Goal: Task Accomplishment & Management: Complete application form

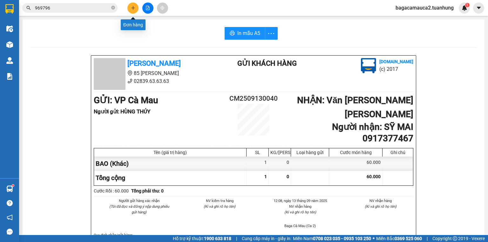
click at [133, 11] on button at bounding box center [132, 8] width 11 height 11
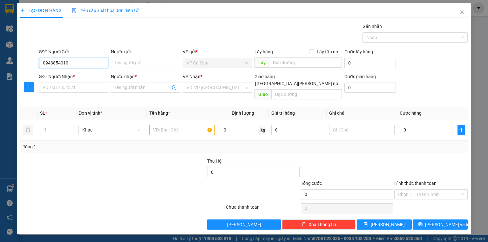
type input "0943854010"
click at [123, 62] on input "Người gửi" at bounding box center [145, 63] width 69 height 10
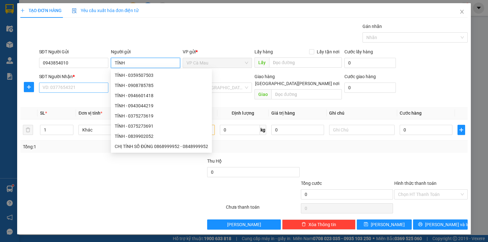
type input "TÍNH"
click at [75, 84] on input "SĐT Người Nhận *" at bounding box center [73, 88] width 69 height 10
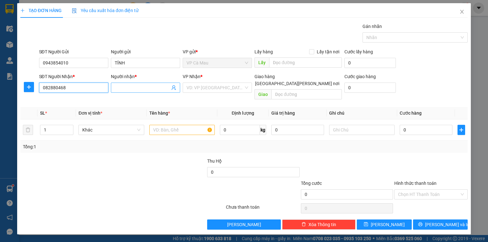
type input "082880468"
click at [128, 85] on input "Người nhận *" at bounding box center [142, 87] width 55 height 7
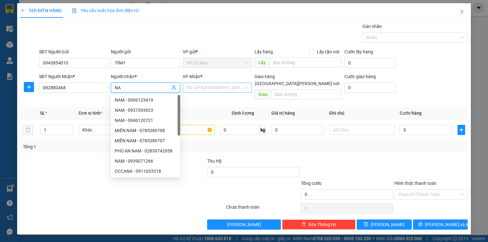
type input "NA"
click at [205, 85] on input "search" at bounding box center [214, 88] width 57 height 10
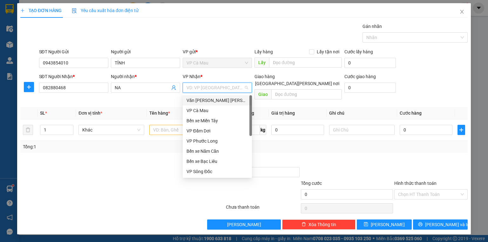
click at [217, 98] on div "Văn [PERSON_NAME] [PERSON_NAME]" at bounding box center [217, 100] width 62 height 7
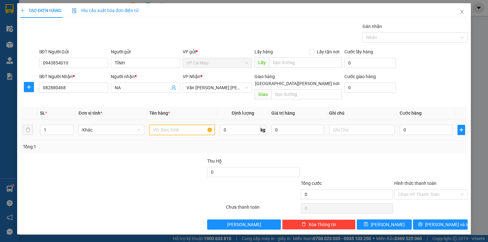
click at [190, 125] on input "text" at bounding box center [181, 130] width 65 height 10
type input "THÙNG"
click at [415, 125] on input "0" at bounding box center [425, 130] width 53 height 10
type input "3"
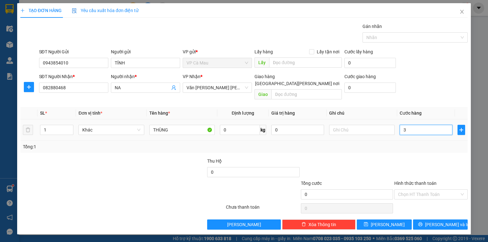
type input "3"
type input "30"
type input "30.000"
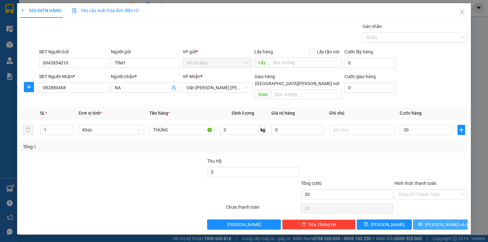
type input "30.000"
click at [439, 221] on span "[PERSON_NAME] và In" at bounding box center [447, 224] width 44 height 7
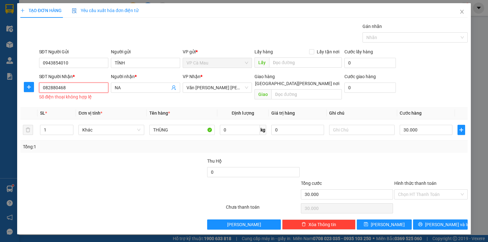
click at [83, 91] on input "082880468" at bounding box center [73, 88] width 69 height 10
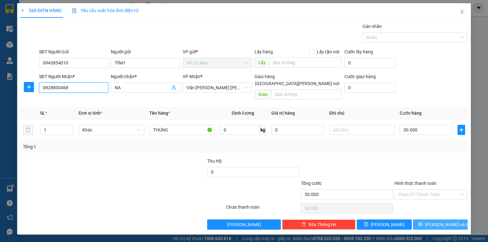
type input "0828800468"
click at [439, 221] on span "[PERSON_NAME] và In" at bounding box center [447, 224] width 44 height 7
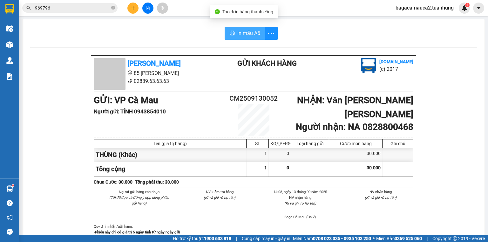
click at [241, 31] on span "In mẫu A5" at bounding box center [248, 33] width 23 height 8
click at [113, 9] on icon "close-circle" at bounding box center [113, 8] width 4 height 4
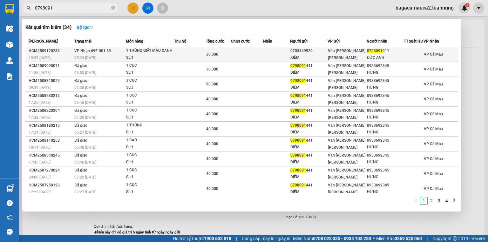
type input "0798091"
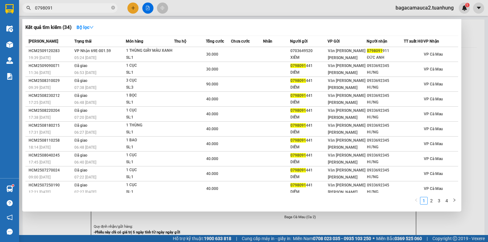
click at [298, 54] on div "0703649520" at bounding box center [308, 51] width 37 height 7
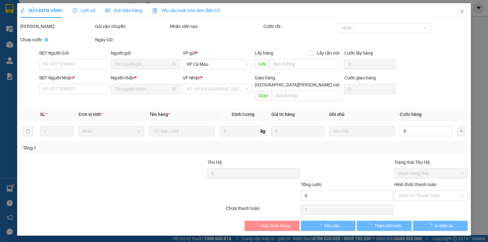
type input "0703649520"
type input "XIÊM"
type input "0798091911"
type input "ĐỨC ANH"
type input "30.000"
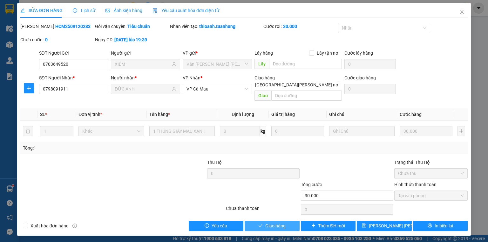
click at [264, 221] on button "Giao hàng" at bounding box center [272, 226] width 55 height 10
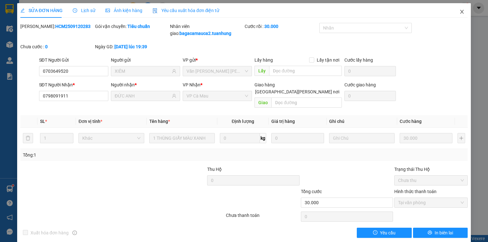
click at [459, 13] on icon "close" at bounding box center [461, 11] width 5 height 5
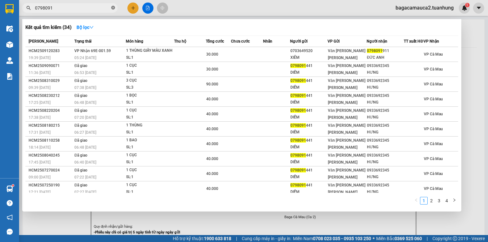
click at [114, 9] on icon "close-circle" at bounding box center [113, 8] width 4 height 4
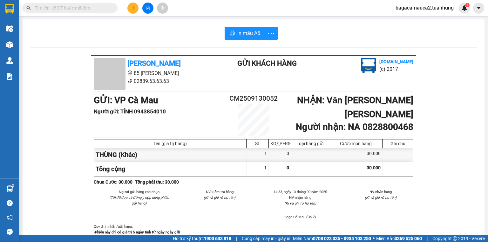
click at [60, 8] on input "text" at bounding box center [72, 7] width 75 height 7
click at [131, 9] on icon "plus" at bounding box center [133, 8] width 4 height 4
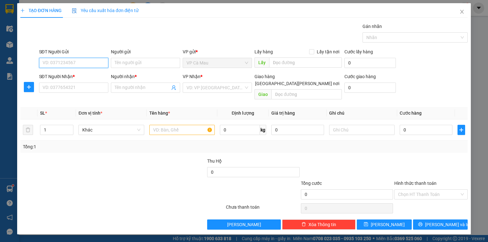
click at [74, 62] on input "SĐT Người Gửi" at bounding box center [73, 63] width 69 height 10
type input "0918007844"
click at [78, 75] on div "0918007844 - SƠN" at bounding box center [74, 75] width 62 height 7
type input "SƠN"
type input "0918007844"
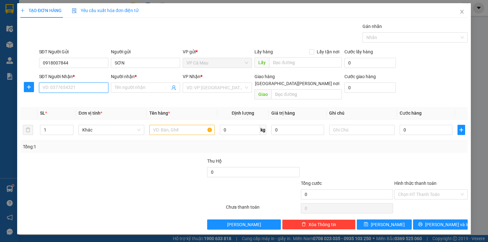
click at [103, 85] on input "SĐT Người Nhận *" at bounding box center [73, 88] width 69 height 10
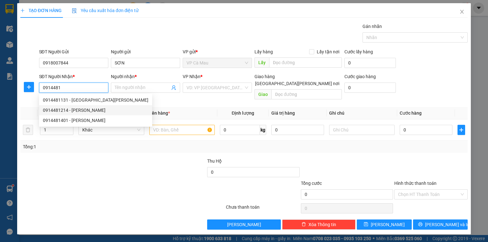
click at [86, 108] on div "0914481214 - [PERSON_NAME]" at bounding box center [95, 110] width 105 height 7
type input "0914481214"
type input "KHÔI"
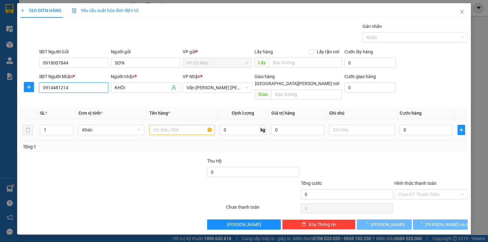
type input "0914481214"
click at [165, 127] on input "text" at bounding box center [181, 130] width 65 height 10
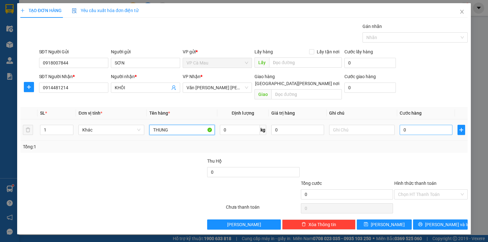
type input "THUNG"
click at [403, 125] on input "0" at bounding box center [425, 130] width 53 height 10
type input "+3"
type input "3"
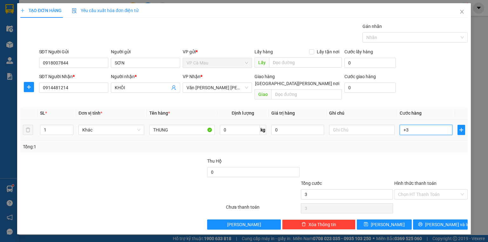
type input "+30"
type input "30"
type input "30.000"
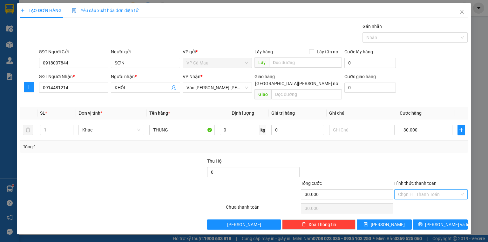
click at [428, 190] on input "Hình thức thanh toán" at bounding box center [428, 195] width 61 height 10
click at [422, 199] on div "Tại văn phòng" at bounding box center [431, 199] width 66 height 7
type input "0"
click at [442, 221] on span "[PERSON_NAME] và In" at bounding box center [447, 224] width 44 height 7
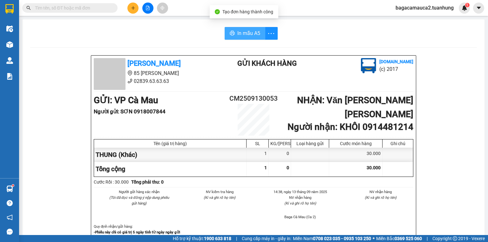
click at [240, 35] on span "In mẫu A5" at bounding box center [248, 33] width 23 height 8
click at [40, 9] on input "text" at bounding box center [72, 7] width 75 height 7
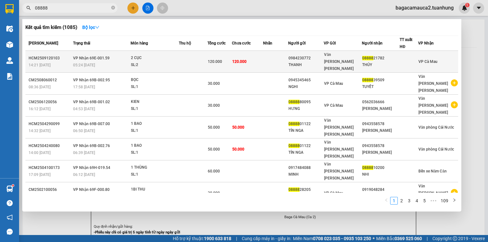
type input "08888"
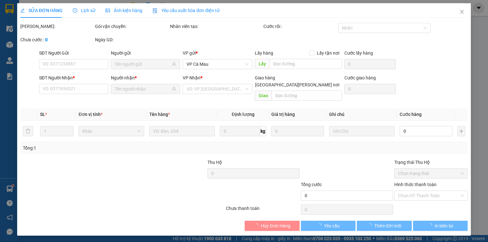
type input "0984230772"
type input "THANH"
type input "0888821782"
type input "THỦY"
type input "120.000"
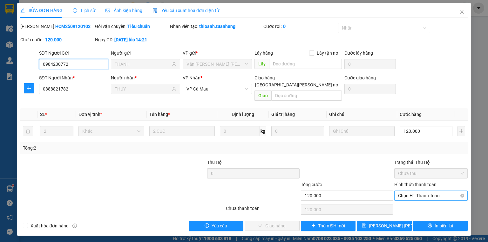
click at [412, 191] on span "Chọn HT Thanh Toán" at bounding box center [431, 196] width 66 height 10
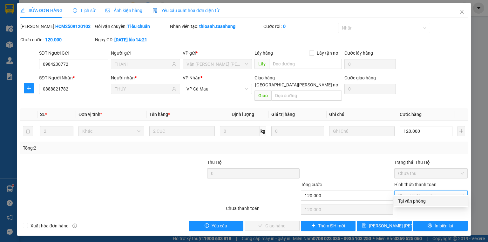
click at [410, 201] on div "Tại văn phòng" at bounding box center [431, 201] width 66 height 7
type input "0"
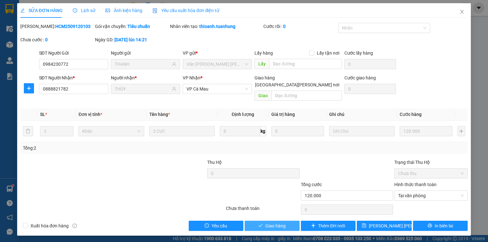
click at [281, 222] on span "Giao hàng" at bounding box center [275, 225] width 20 height 7
